Goal: Contribute content: Add original content to the website for others to see

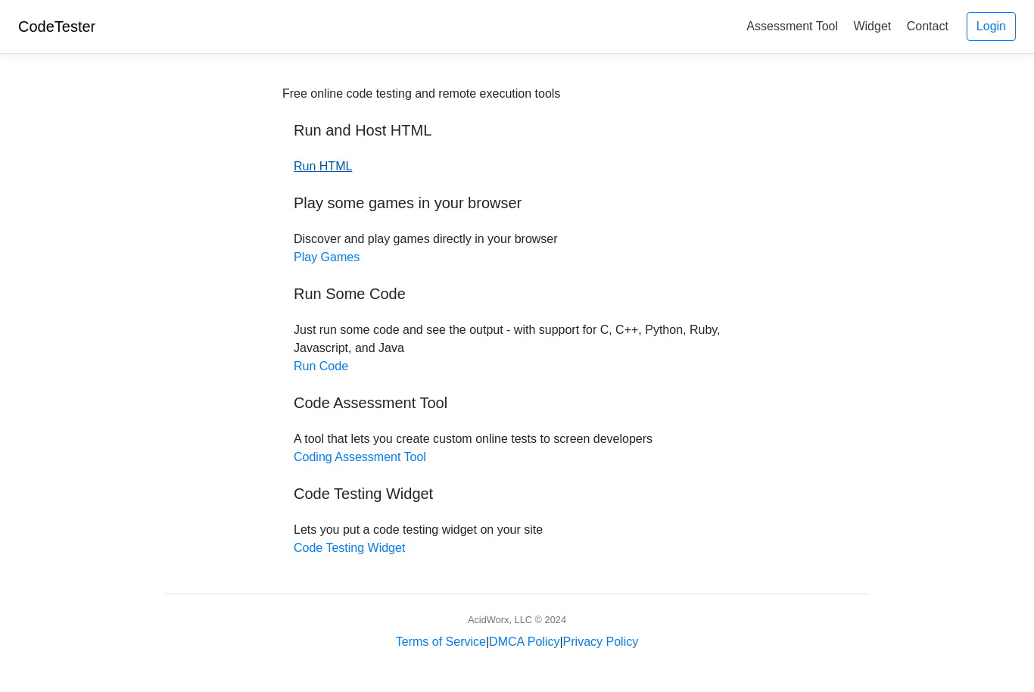
click at [323, 161] on link "Run HTML" at bounding box center [323, 166] width 58 height 13
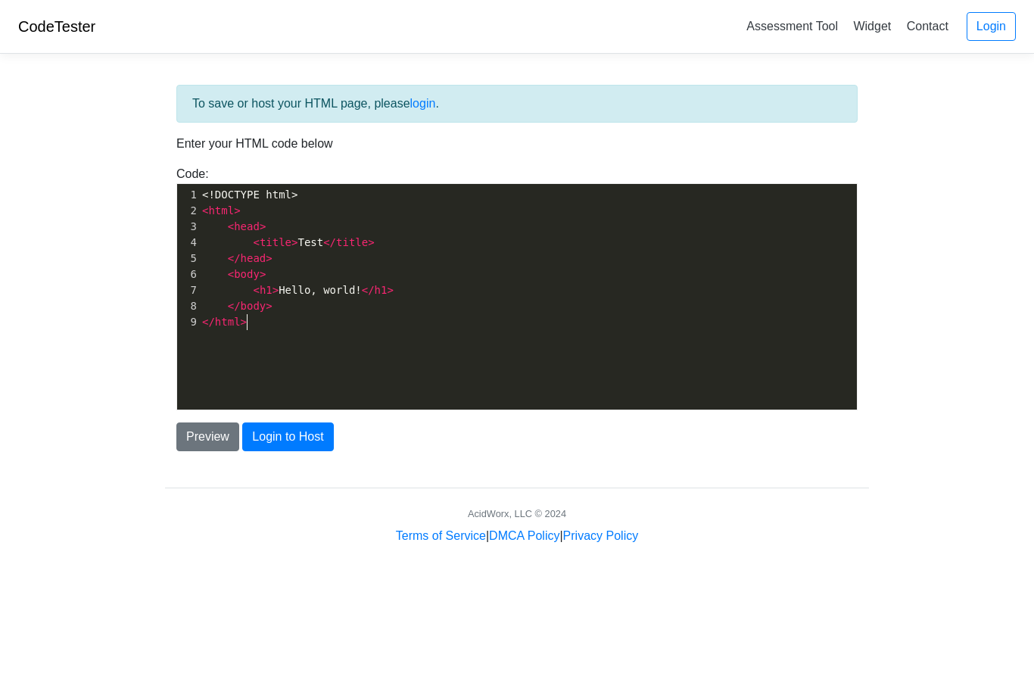
scroll to position [2, 0]
type textarea "DOCTYPE"
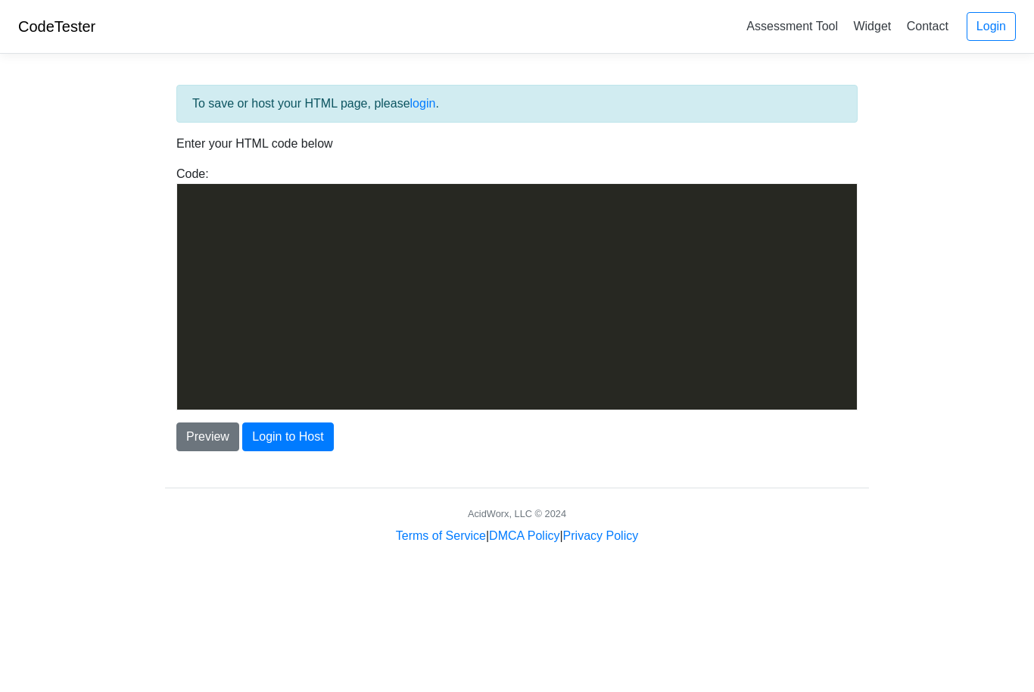
scroll to position [862, 0]
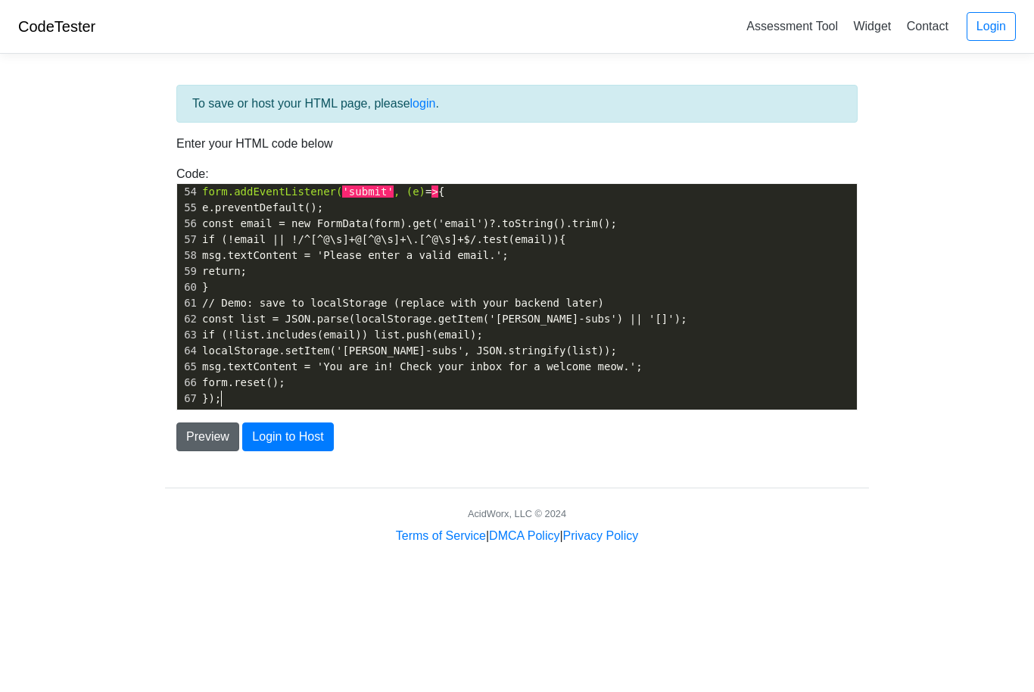
click at [207, 439] on button "Preview" at bounding box center [207, 437] width 63 height 29
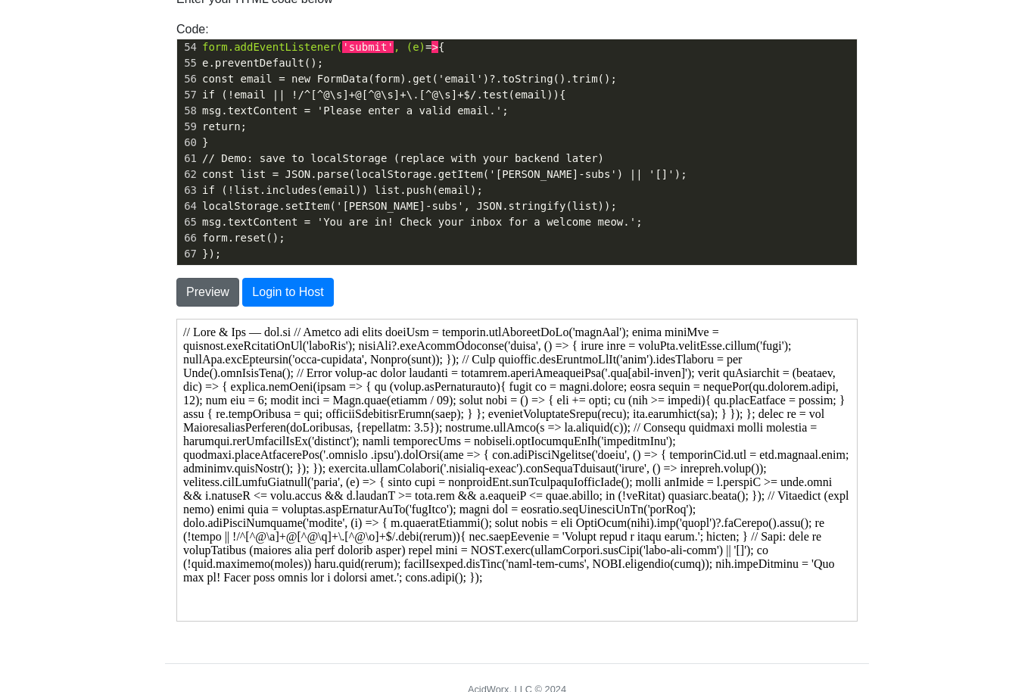
scroll to position [159, 0]
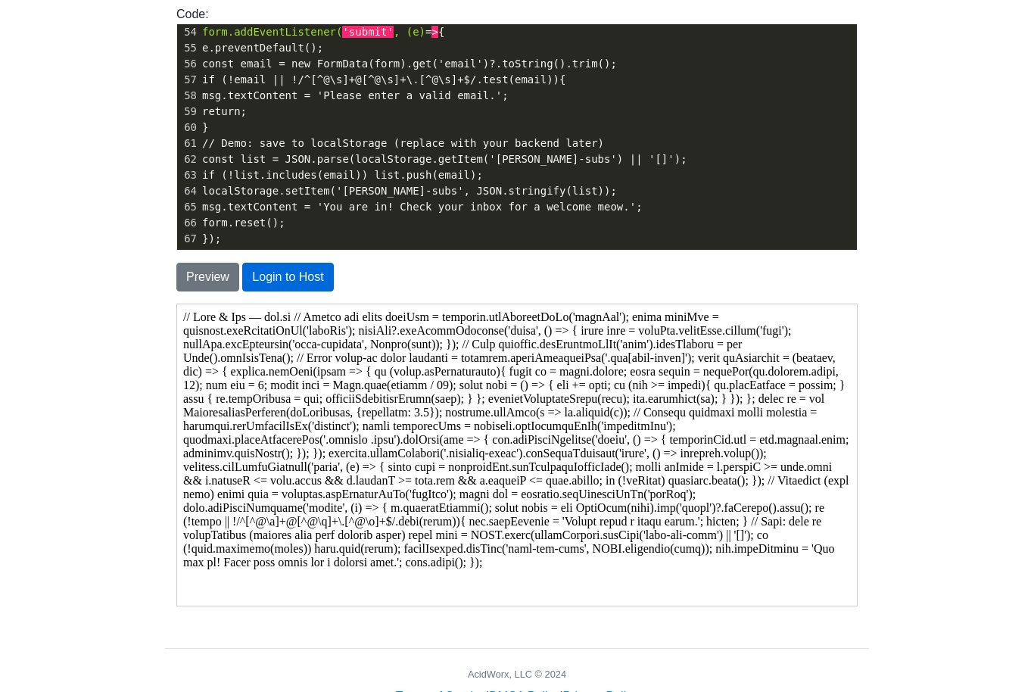
click at [307, 282] on button "Login to Host" at bounding box center [287, 278] width 91 height 29
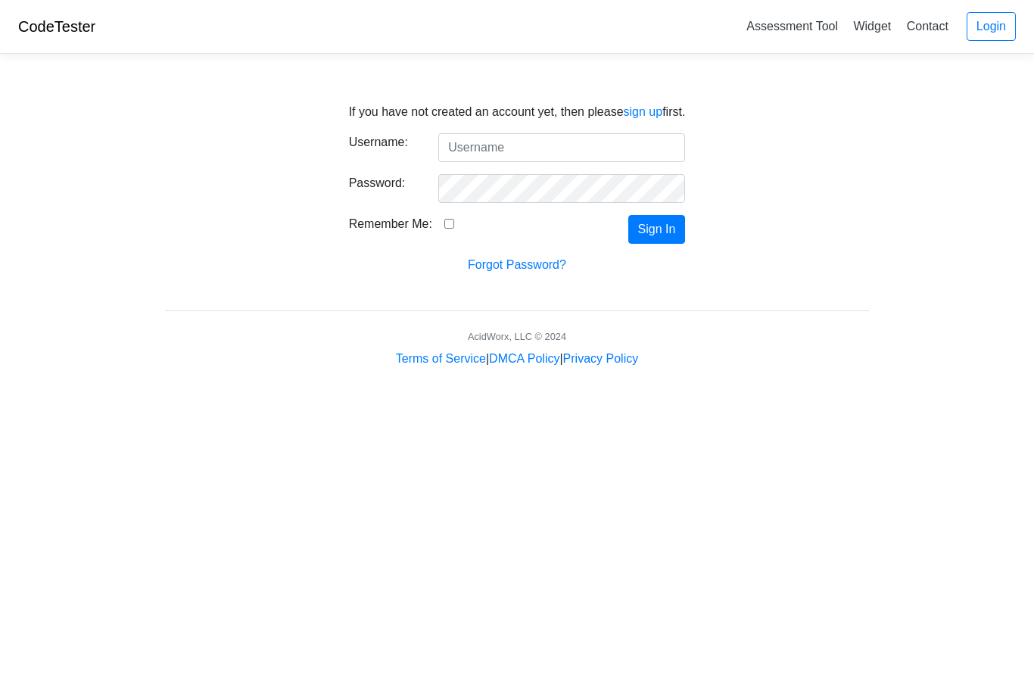
scroll to position [14, 0]
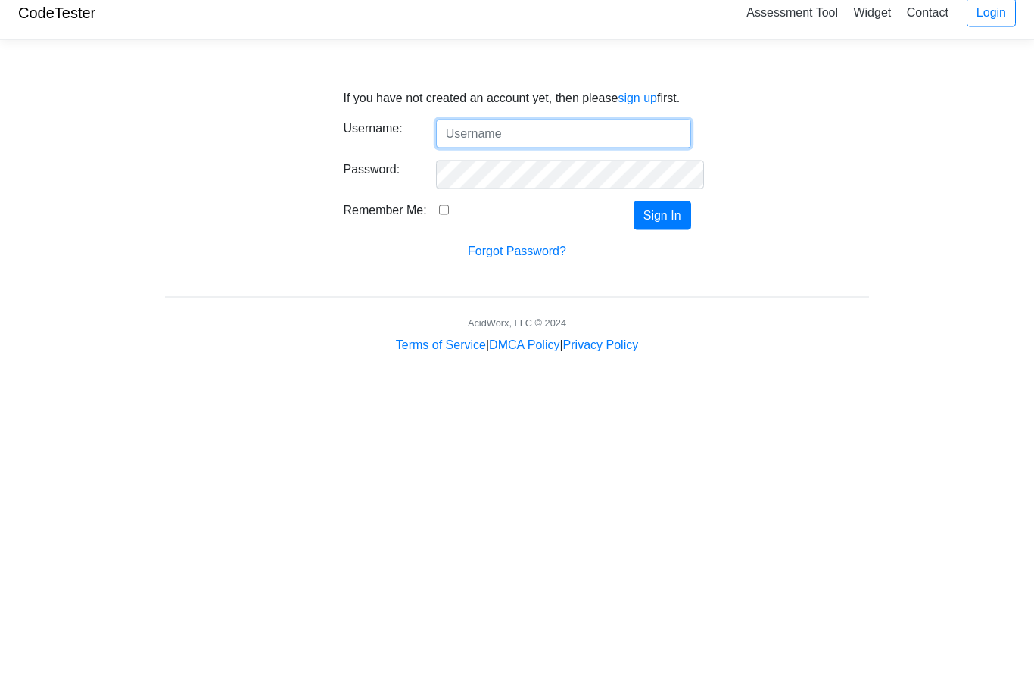
type input "LS"
click at [670, 215] on button "Sign In" at bounding box center [663, 229] width 58 height 29
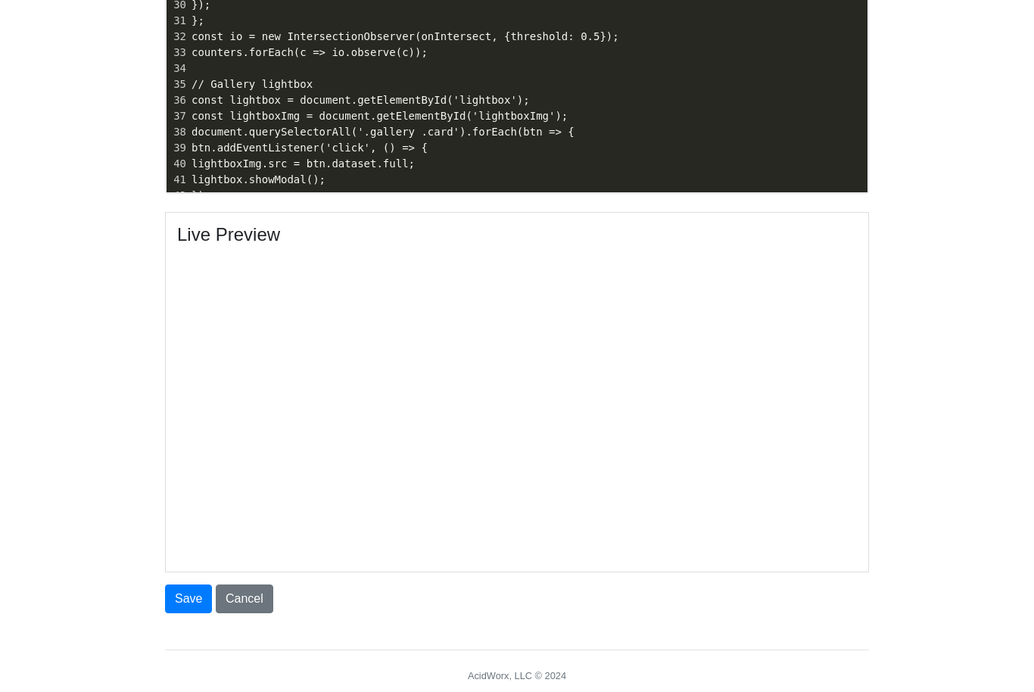
click at [258, 606] on link "Cancel" at bounding box center [245, 599] width 58 height 29
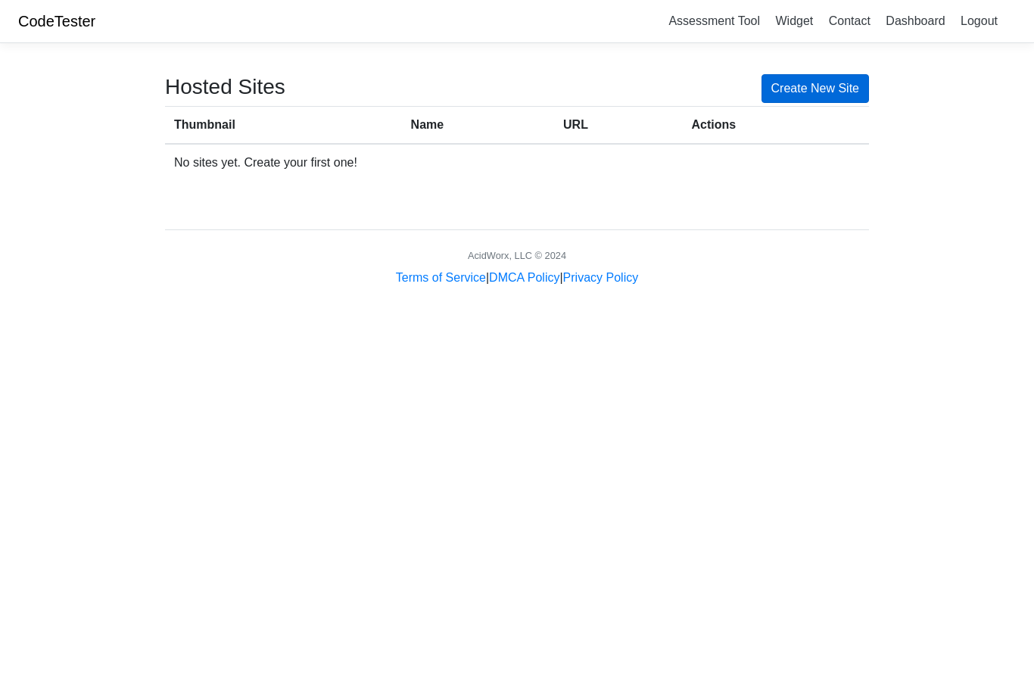
click at [798, 85] on link "Create New Site" at bounding box center [816, 88] width 108 height 29
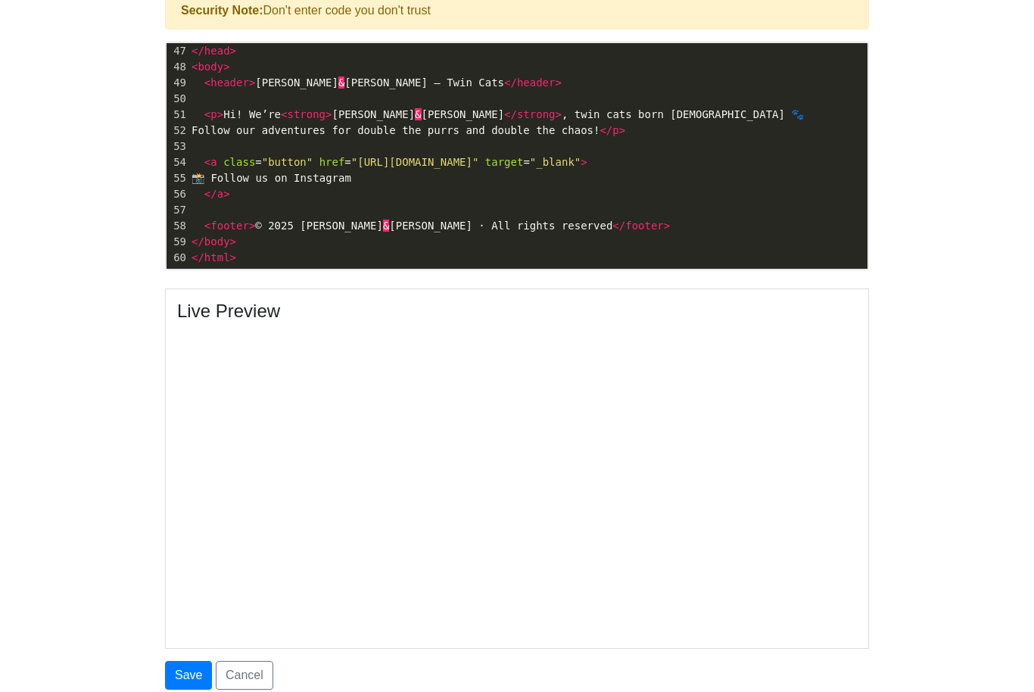
scroll to position [529, 0]
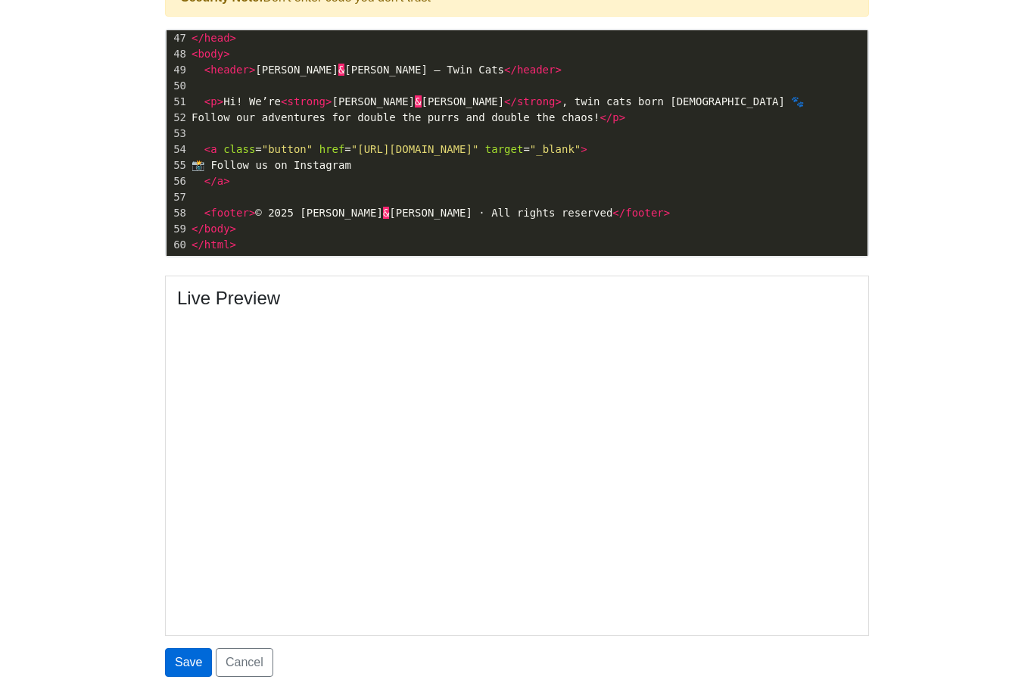
click at [179, 674] on button "Save" at bounding box center [188, 662] width 47 height 29
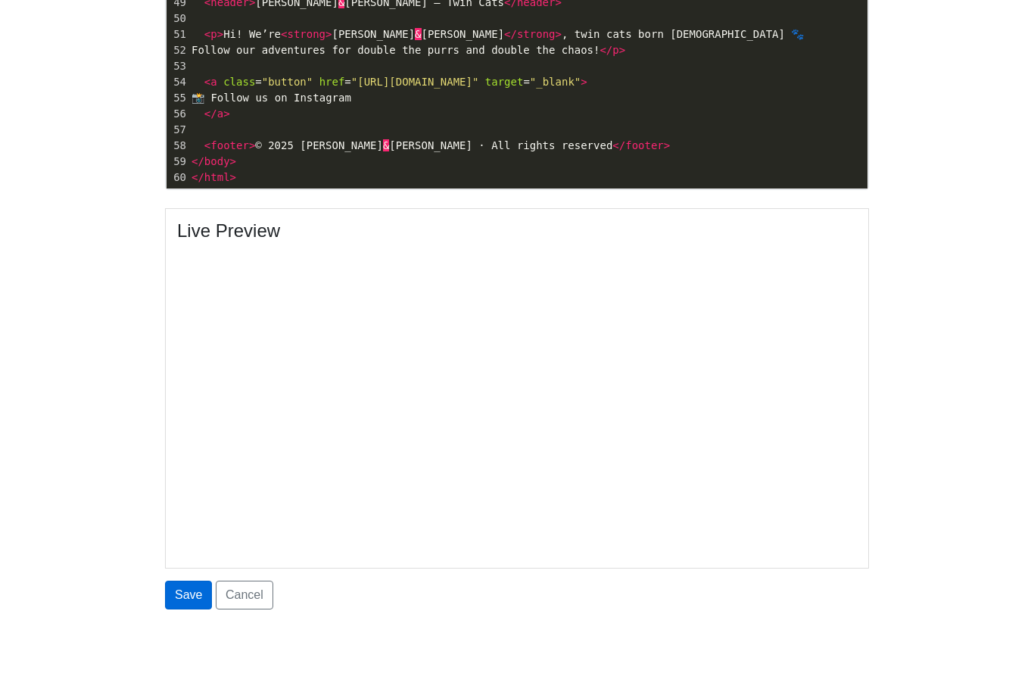
scroll to position [641, 0]
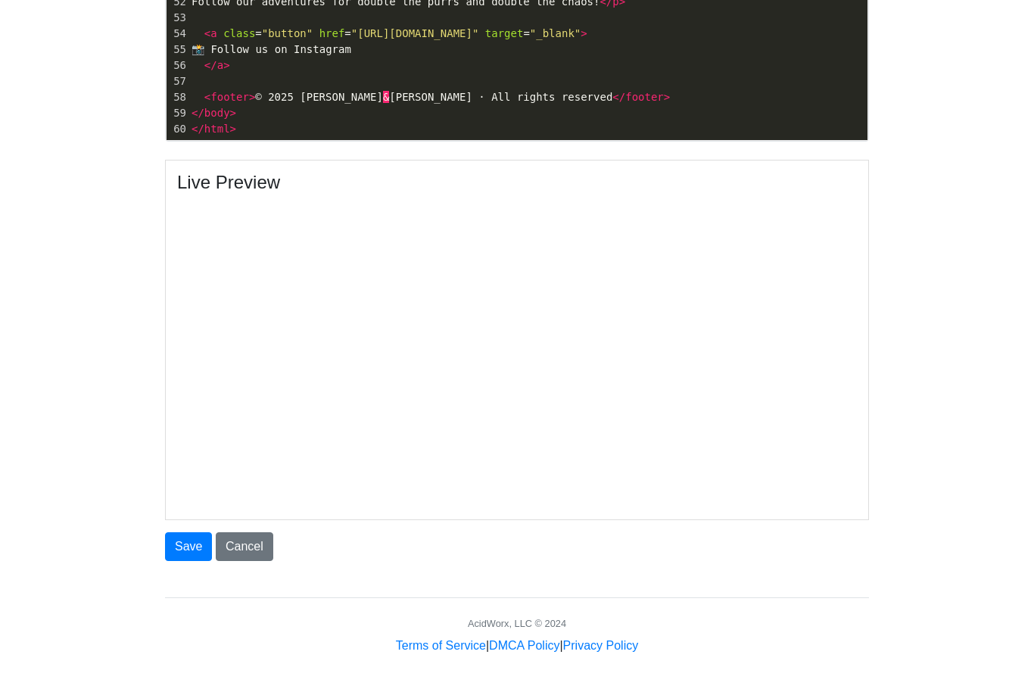
click at [250, 543] on link "Cancel" at bounding box center [245, 549] width 58 height 29
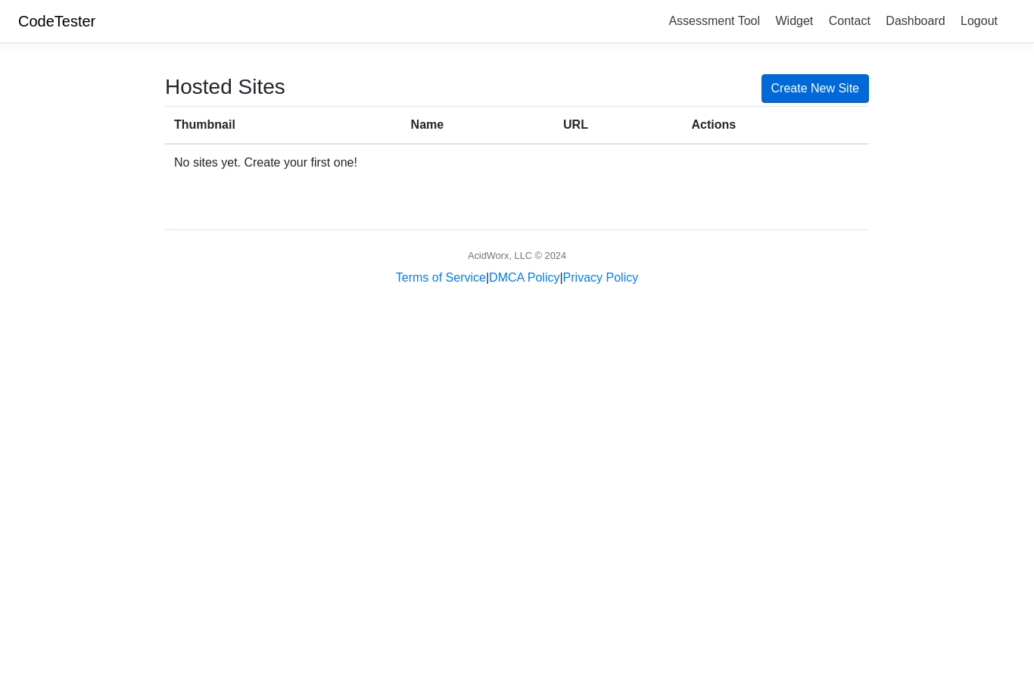
click at [841, 86] on link "Create New Site" at bounding box center [816, 88] width 108 height 29
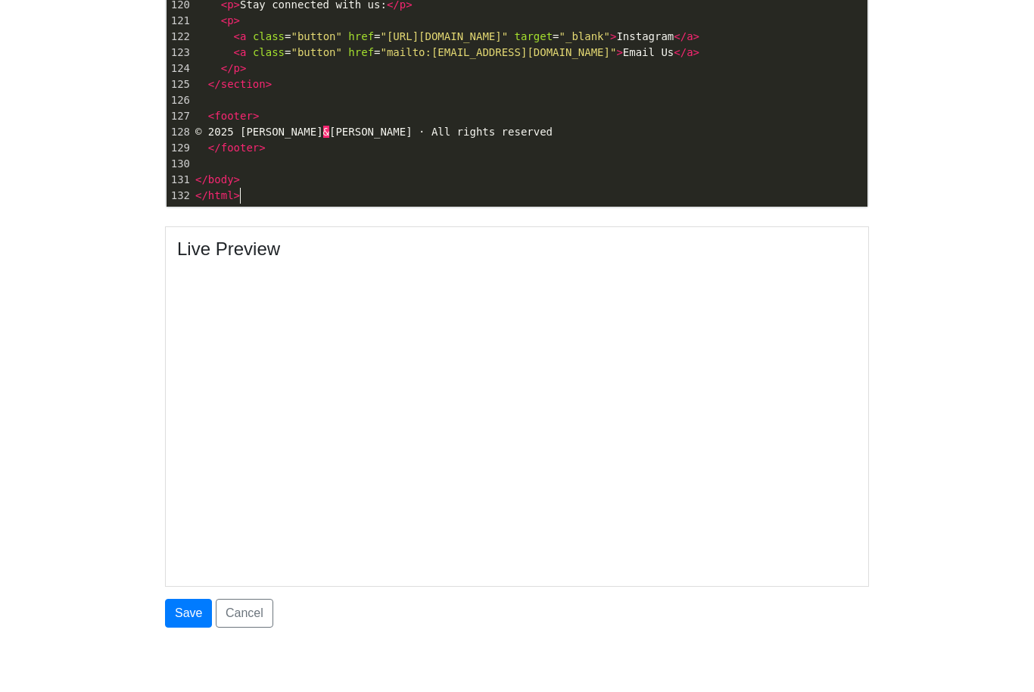
scroll to position [535, 0]
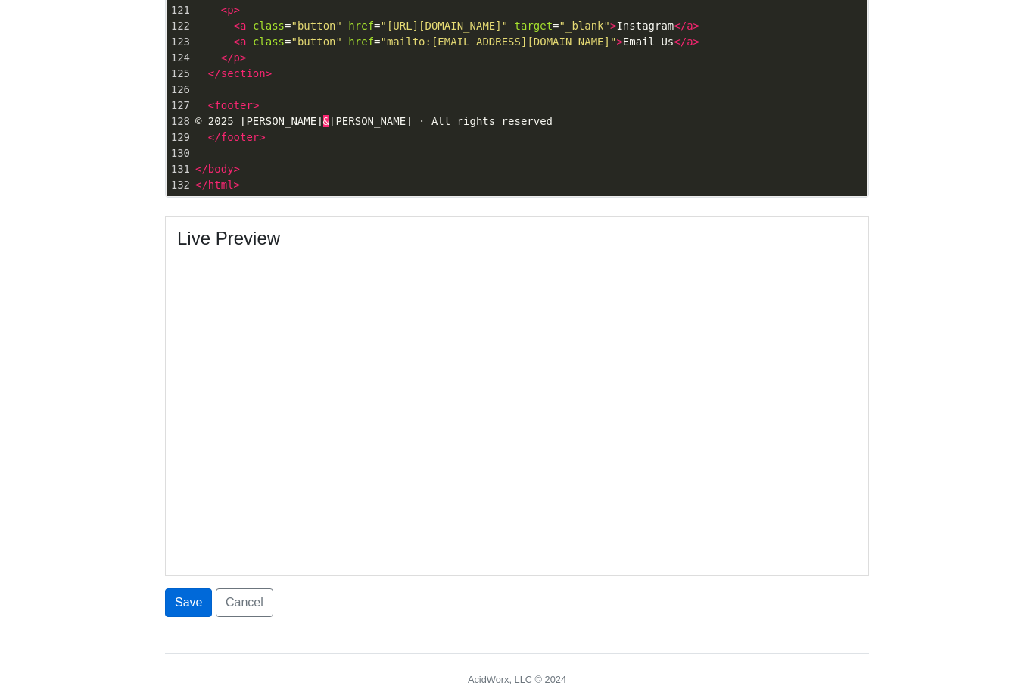
click at [183, 600] on button "Save" at bounding box center [188, 603] width 47 height 29
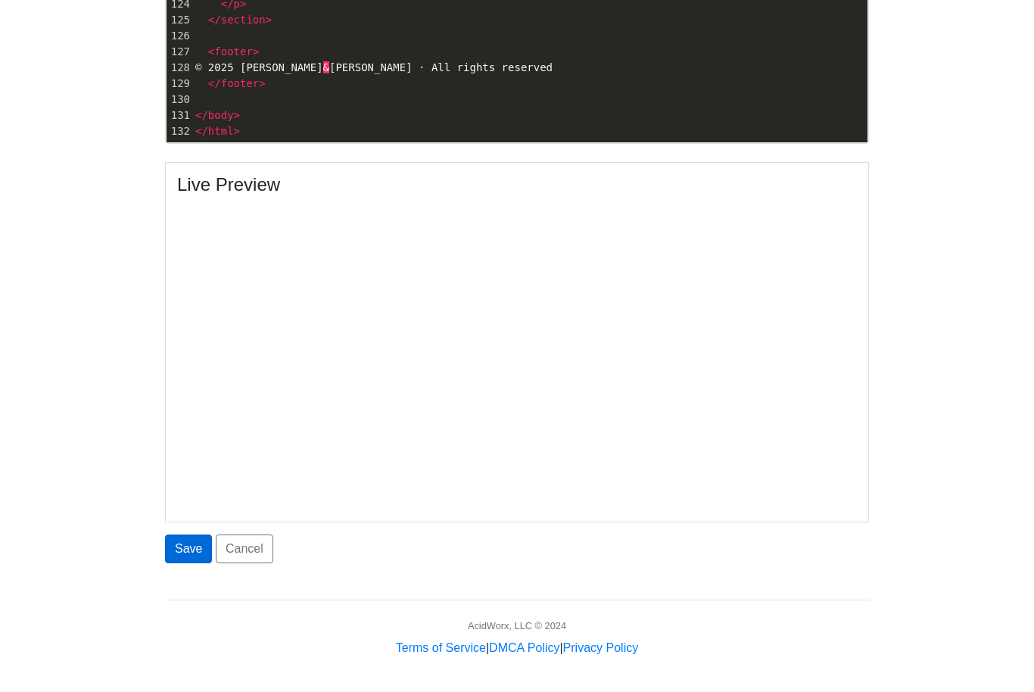
scroll to position [619, 0]
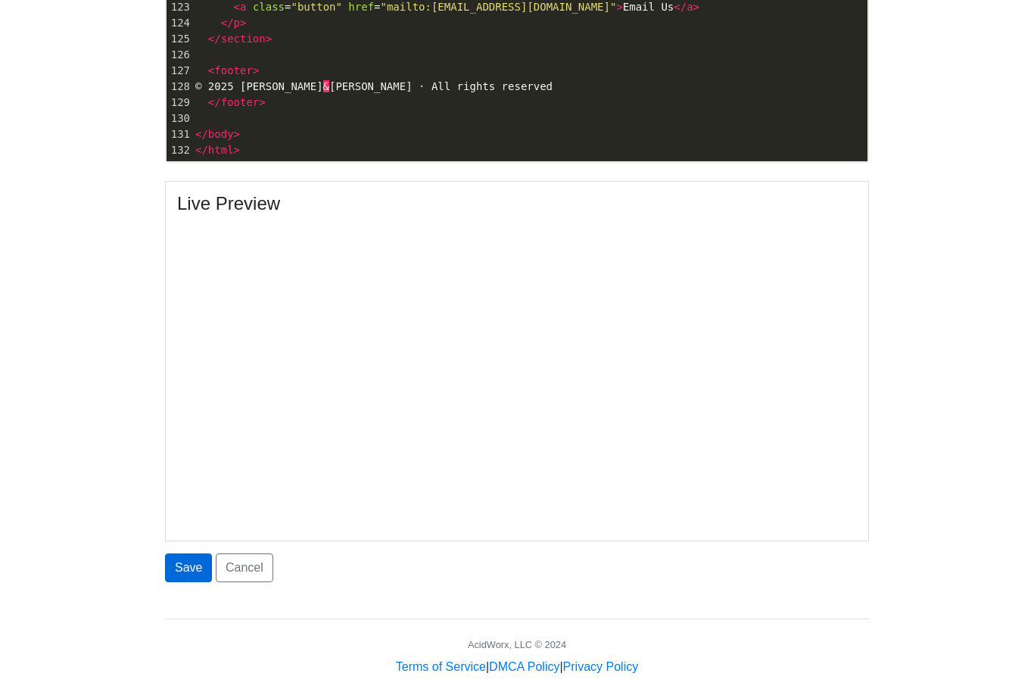
type input "[PERSON_NAME] and [PERSON_NAME]"
click at [190, 575] on button "Save" at bounding box center [188, 571] width 47 height 29
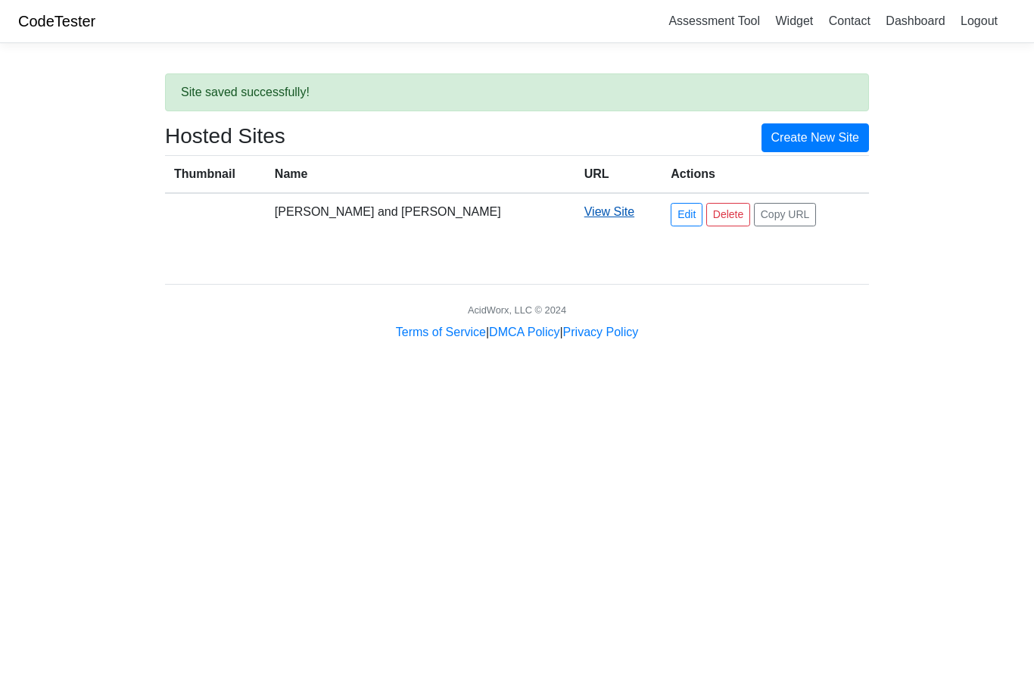
click at [585, 216] on link "View Site" at bounding box center [610, 211] width 50 height 13
click at [671, 217] on link "Edit" at bounding box center [687, 214] width 32 height 23
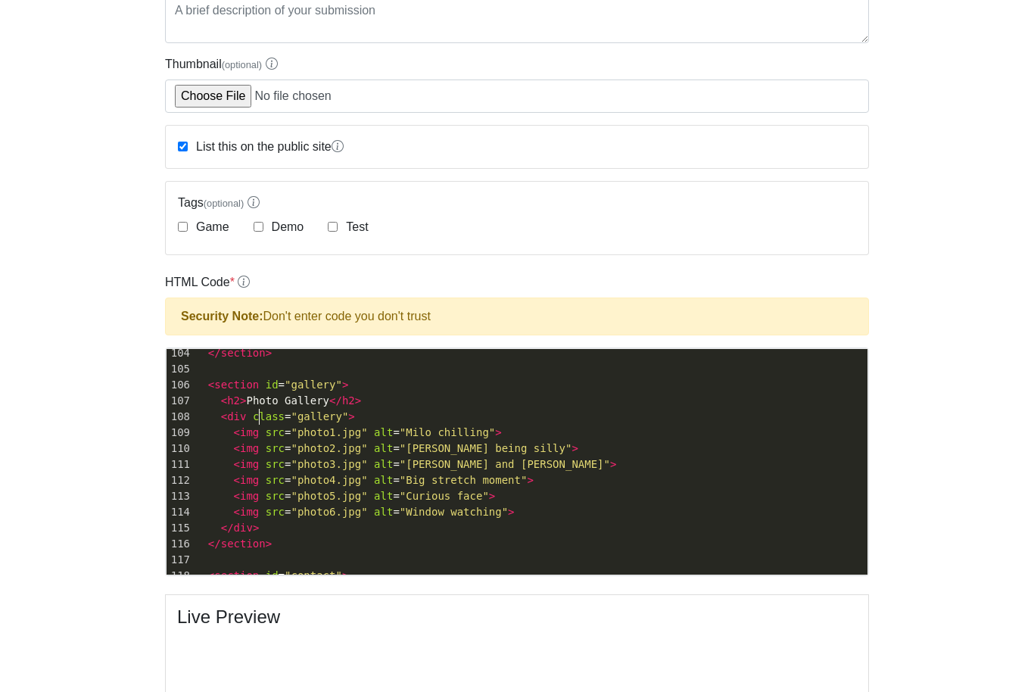
type textarea "class"
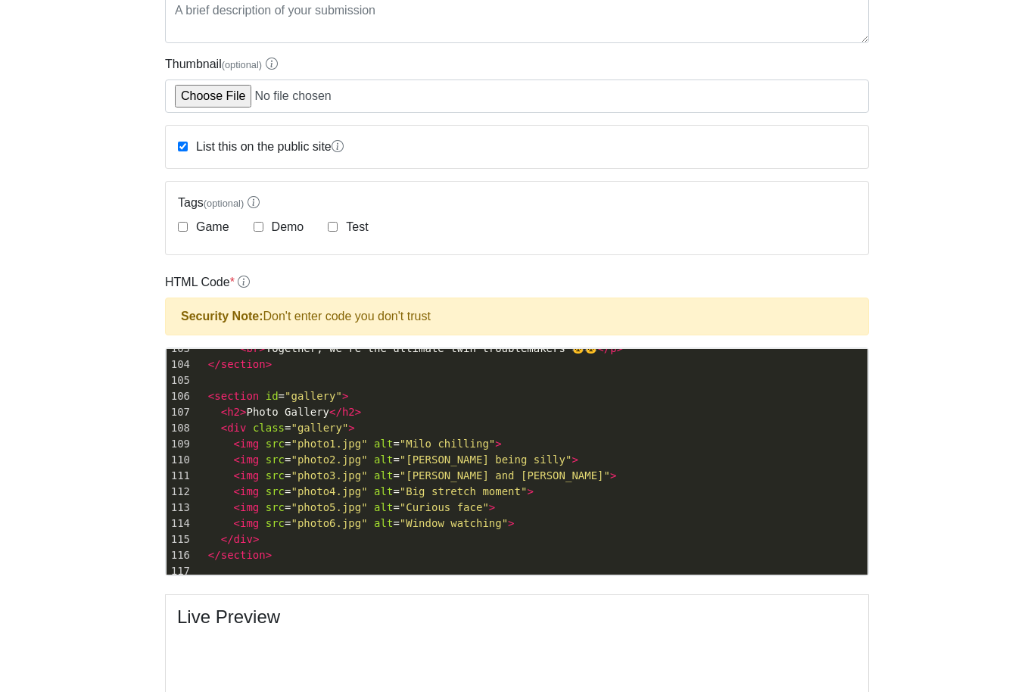
type textarea "=""
click at [626, 485] on pre "< img src = "photo4.jpg" alt = "Big stretch moment" >" at bounding box center [529, 492] width 675 height 16
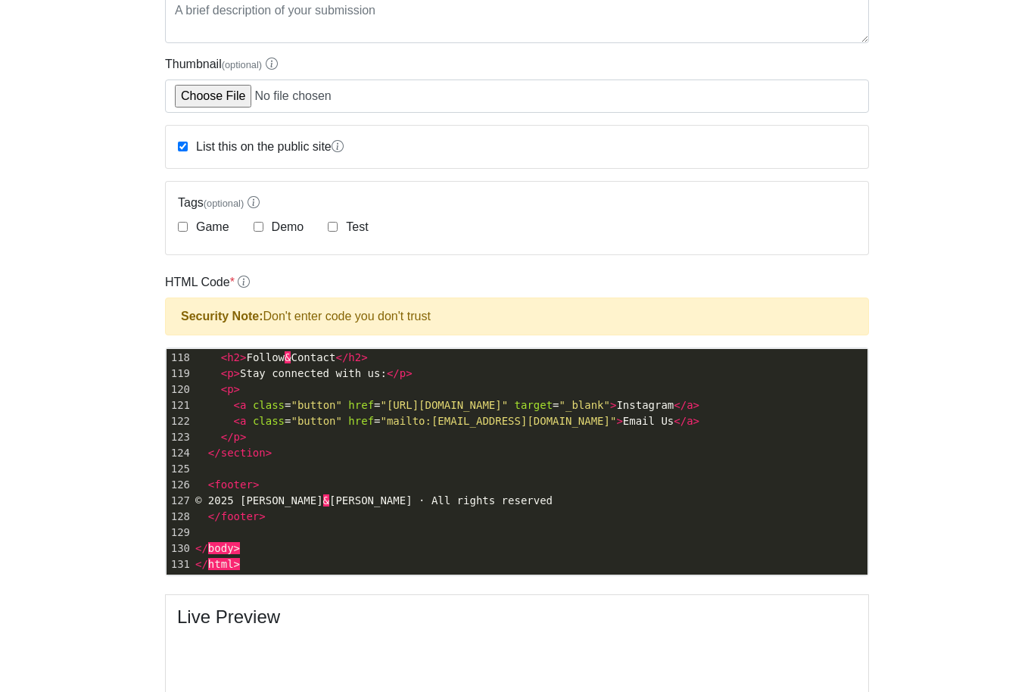
scroll to position [1895, 0]
click at [1025, 665] on body "CodeTester Assessment Tool Widget Contact Dashboard Logout Edit Milo and Leo Si…" at bounding box center [517, 439] width 1034 height 1299
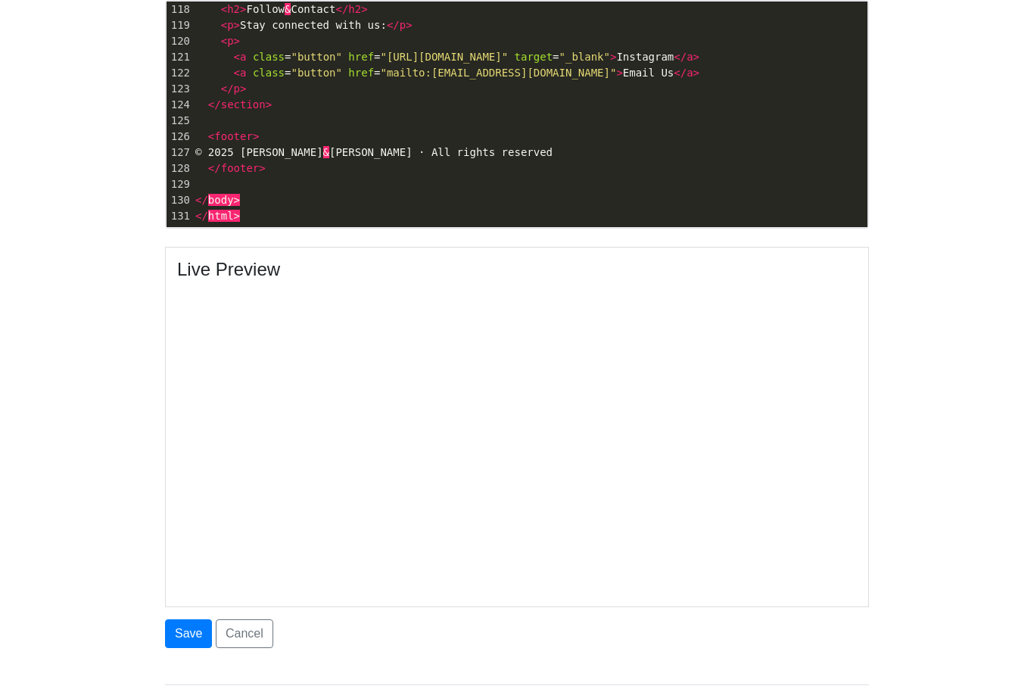
scroll to position [576, 0]
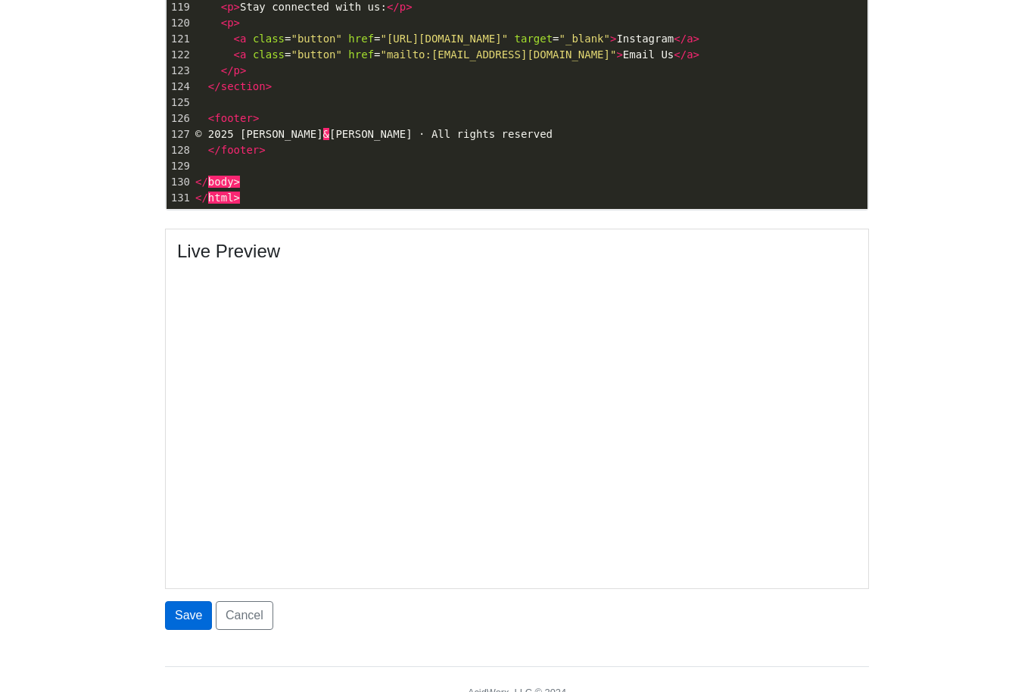
click at [195, 614] on button "Save" at bounding box center [188, 615] width 47 height 29
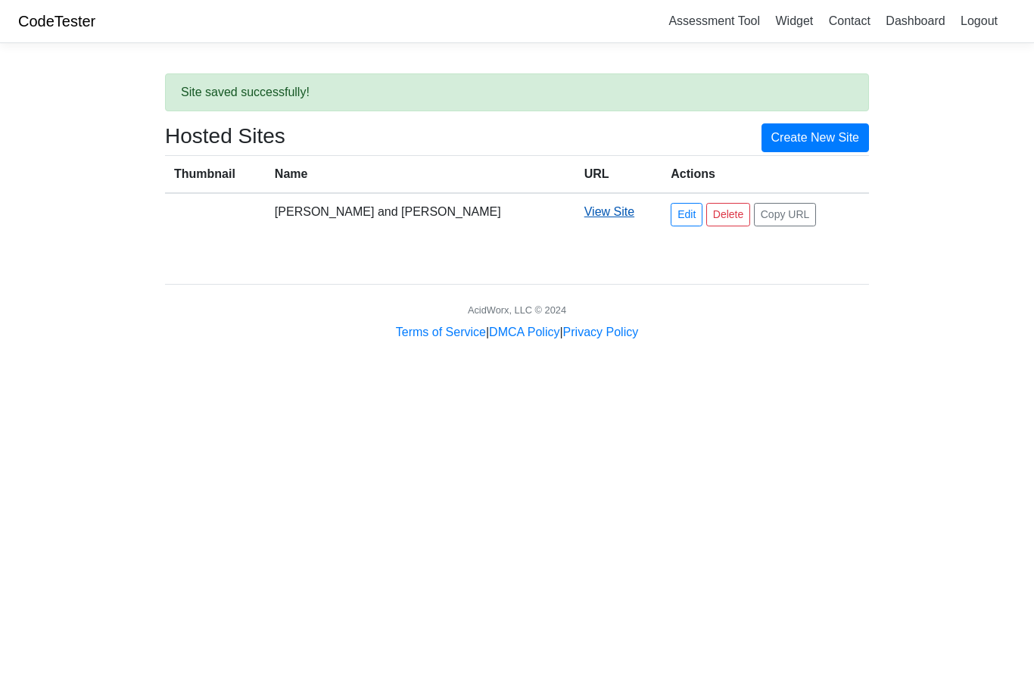
click at [585, 218] on link "View Site" at bounding box center [610, 211] width 50 height 13
